Goal: Task Accomplishment & Management: Use online tool/utility

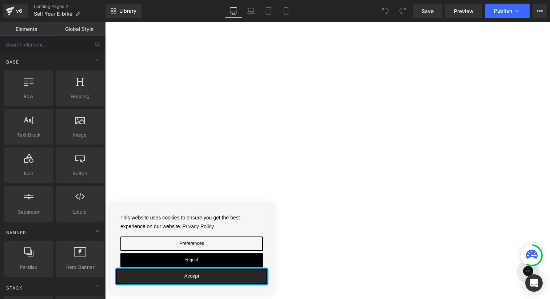
click at [199, 275] on button "Accept" at bounding box center [191, 276] width 151 height 15
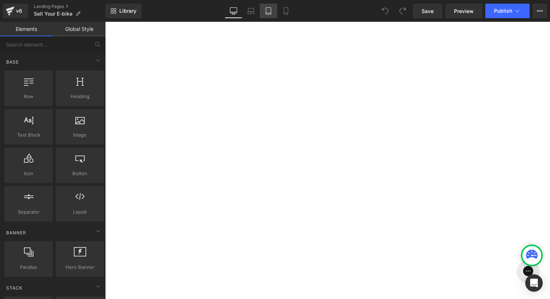
click at [263, 12] on link "Tablet" at bounding box center [268, 11] width 17 height 15
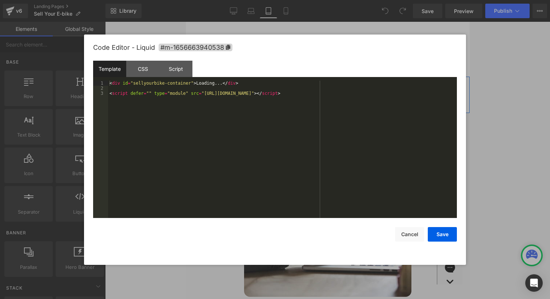
click at [337, 81] on div "Liquid" at bounding box center [327, 86] width 273 height 18
click at [405, 234] on button "Cancel" at bounding box center [409, 234] width 29 height 15
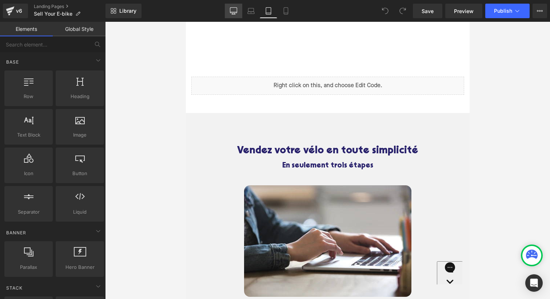
click at [235, 13] on icon at bounding box center [233, 10] width 7 height 7
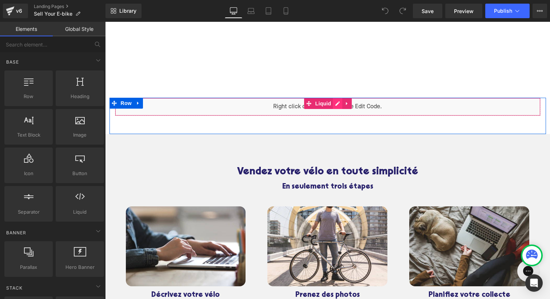
click at [334, 103] on div "Liquid" at bounding box center [327, 107] width 425 height 18
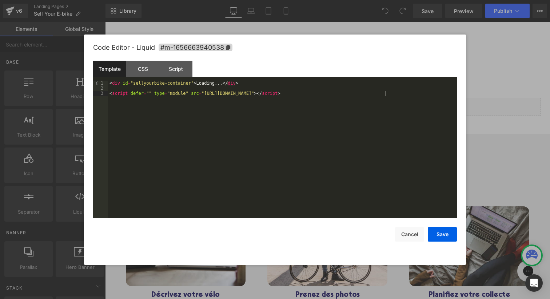
click at [384, 93] on div "< div id = "sellyourbike-container" > Loading... </ div > < script defer = "" t…" at bounding box center [282, 155] width 349 height 148
drag, startPoint x: 427, startPoint y: 93, endPoint x: 204, endPoint y: 93, distance: 223.6
click at [204, 93] on div "< div id = "sellyourbike-container" > Loading... </ div > < script defer = "" t…" at bounding box center [282, 157] width 349 height 153
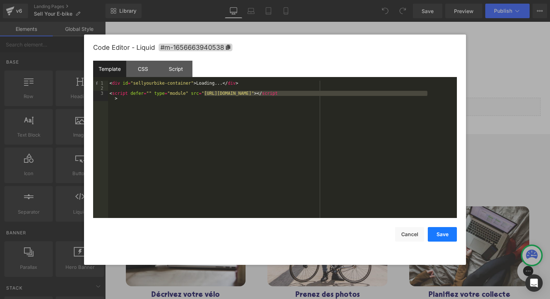
click at [436, 239] on button "Save" at bounding box center [442, 234] width 29 height 15
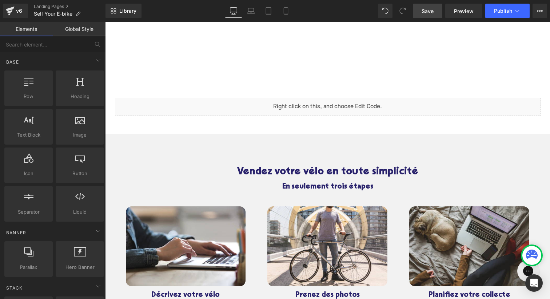
click at [425, 15] on link "Save" at bounding box center [427, 11] width 29 height 15
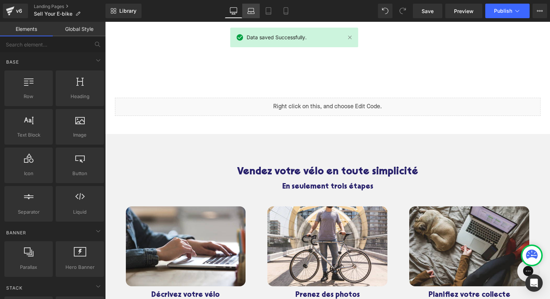
click at [246, 11] on link "Laptop" at bounding box center [250, 11] width 17 height 15
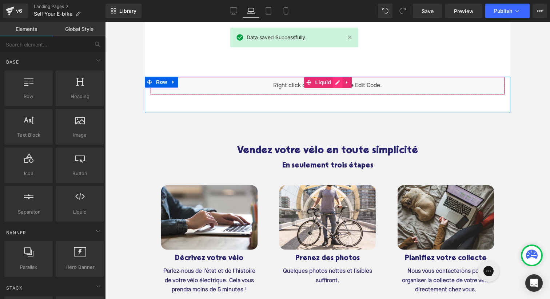
click at [333, 81] on div "Liquid" at bounding box center [327, 86] width 354 height 18
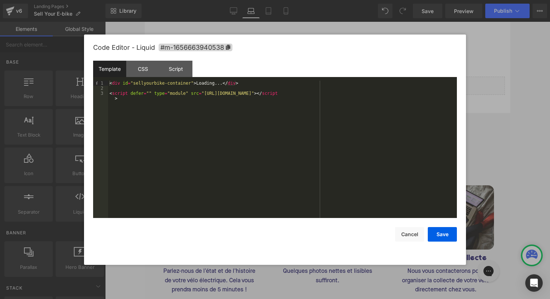
click at [413, 255] on div "Code Editor - Liquid #m-1656663940538 Template CSS Script Data 1 2 3 < div id =…" at bounding box center [275, 150] width 364 height 230
click at [412, 234] on button "Cancel" at bounding box center [409, 234] width 29 height 15
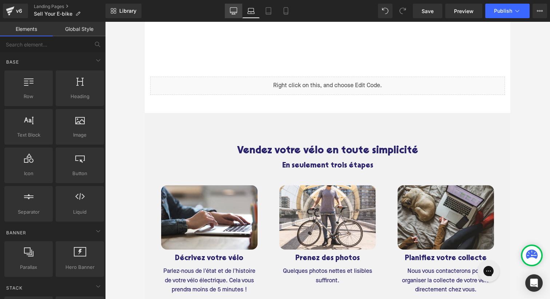
click at [234, 13] on icon at bounding box center [233, 10] width 7 height 7
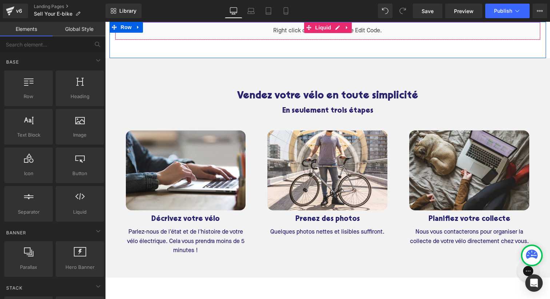
click at [521, 19] on div "Library Desktop Desktop Laptop Tablet Mobile Save Preview Publish Scheduled Vie…" at bounding box center [327, 11] width 444 height 22
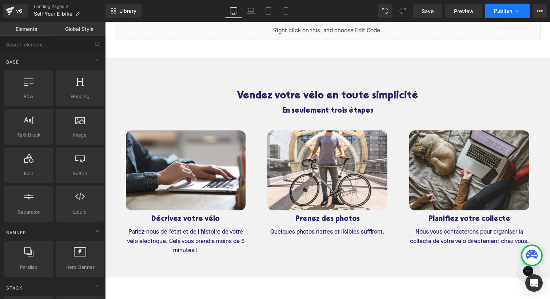
click at [514, 14] on icon at bounding box center [516, 10] width 7 height 7
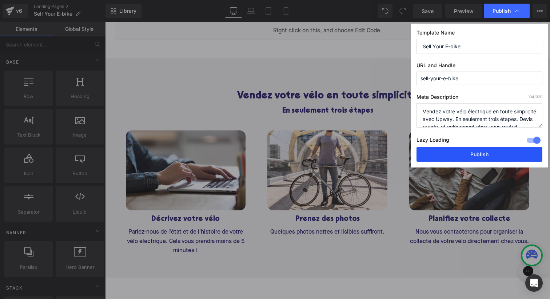
click at [448, 155] on button "Publish" at bounding box center [479, 154] width 126 height 15
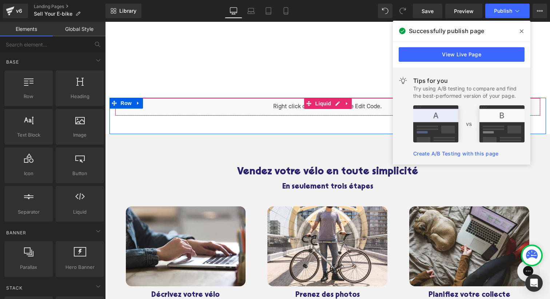
click at [335, 105] on div "Liquid" at bounding box center [327, 107] width 425 height 18
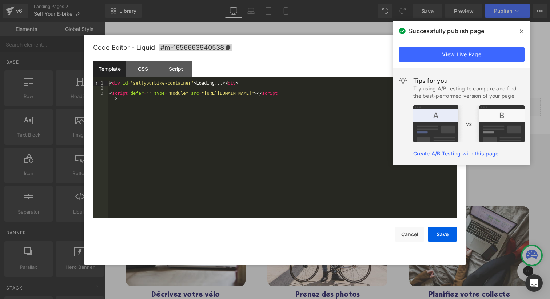
click at [524, 26] on span at bounding box center [522, 31] width 12 height 12
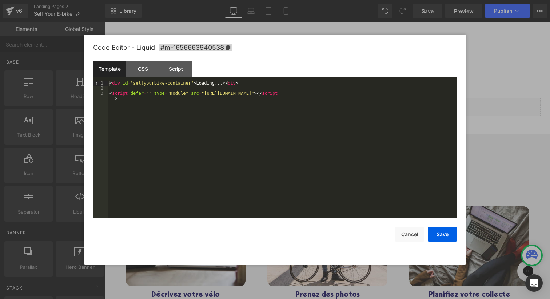
click at [190, 84] on div "< div id = "sellyourbike-container" > Loading... </ div > < script defer = "" t…" at bounding box center [282, 157] width 349 height 153
drag, startPoint x: 193, startPoint y: 85, endPoint x: 135, endPoint y: 83, distance: 58.9
click at [135, 83] on div "< div id = "sellyourbike-container-v2" > Loading... </ div > < script defer = "…" at bounding box center [282, 157] width 349 height 153
click at [220, 90] on div "< div id = "sellyourbike-container-v2" > Loading... </ div > < script defer = "…" at bounding box center [282, 157] width 349 height 153
drag, startPoint x: 199, startPoint y: 84, endPoint x: 191, endPoint y: 84, distance: 7.3
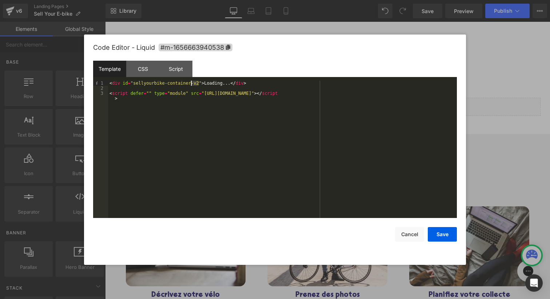
click at [191, 84] on div "< div id = "sellyourbike-container-v2" > Loading... </ div > < script defer = "…" at bounding box center [282, 157] width 349 height 153
click at [439, 237] on button "Save" at bounding box center [442, 234] width 29 height 15
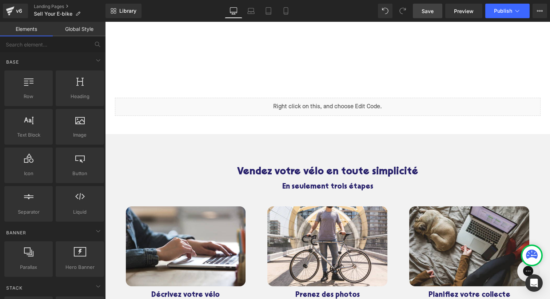
click at [434, 14] on link "Save" at bounding box center [427, 11] width 29 height 15
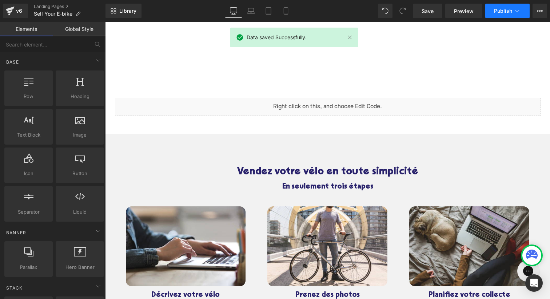
click at [510, 10] on span "Publish" at bounding box center [503, 11] width 18 height 6
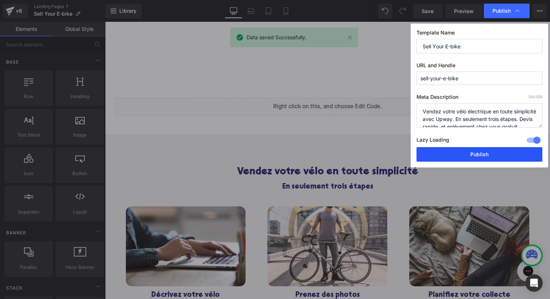
click at [477, 151] on button "Publish" at bounding box center [479, 154] width 126 height 15
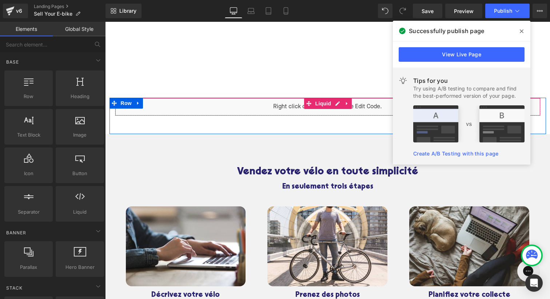
click at [347, 105] on icon at bounding box center [346, 103] width 5 height 5
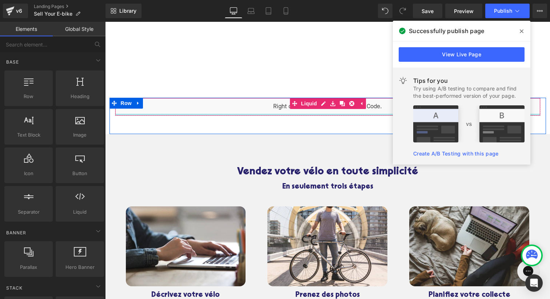
click at [334, 119] on div "Liquid Row" at bounding box center [327, 116] width 436 height 36
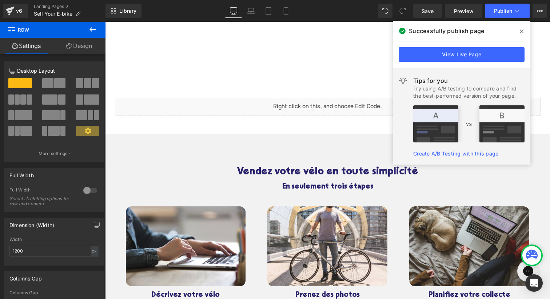
click at [522, 30] on icon at bounding box center [522, 31] width 4 height 6
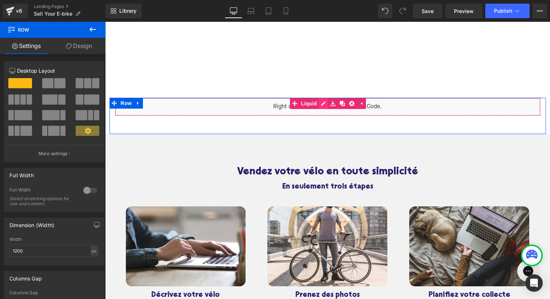
click at [322, 104] on div "Liquid" at bounding box center [327, 107] width 425 height 18
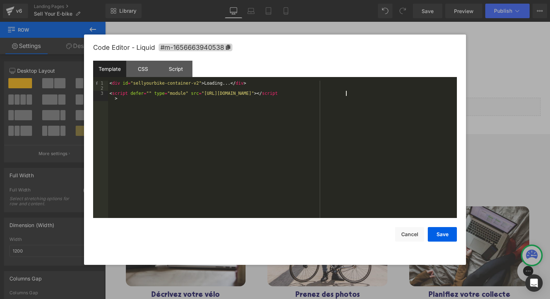
click at [345, 93] on div "< div id = "sellyourbike-container-v2" > Loading... </ div > < script defer = "…" at bounding box center [282, 157] width 349 height 153
